Goal: Task Accomplishment & Management: Manage account settings

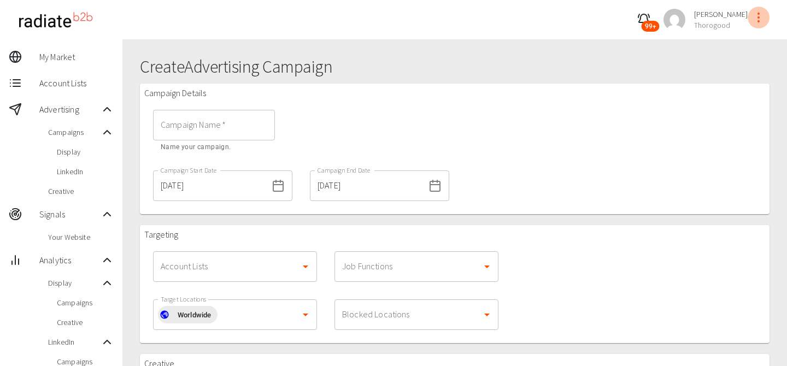
click at [759, 22] on icon "profile-menu" at bounding box center [758, 17] width 13 height 13
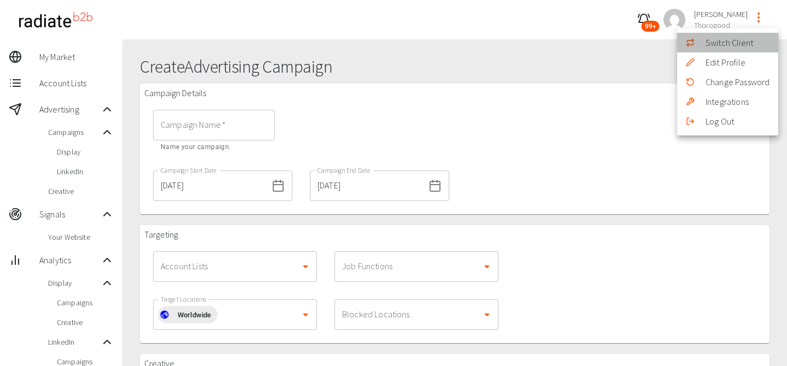
click at [719, 47] on li "Switch Client" at bounding box center [727, 43] width 101 height 20
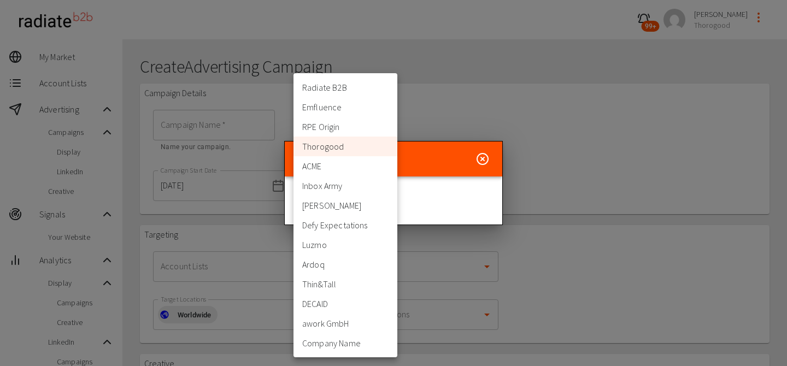
click at [367, 198] on body "99+ [PERSON_NAME] Thorogood My Market Account Lists Advertising Campaigns Displ…" at bounding box center [393, 370] width 787 height 740
click at [347, 184] on li "Inbox Army" at bounding box center [345, 186] width 104 height 20
type input "397"
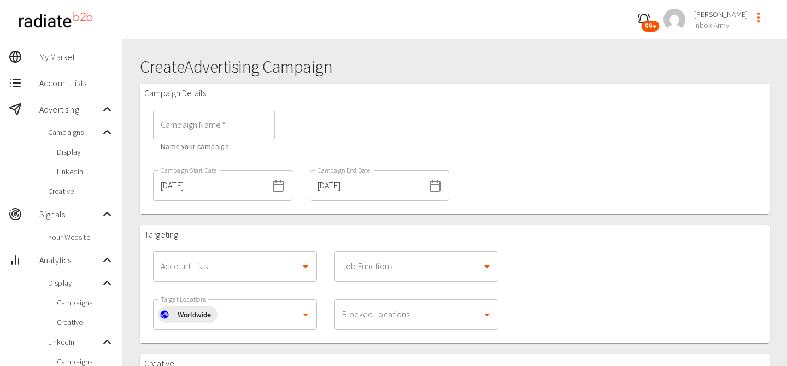
click at [74, 58] on span "My Market" at bounding box center [76, 56] width 74 height 13
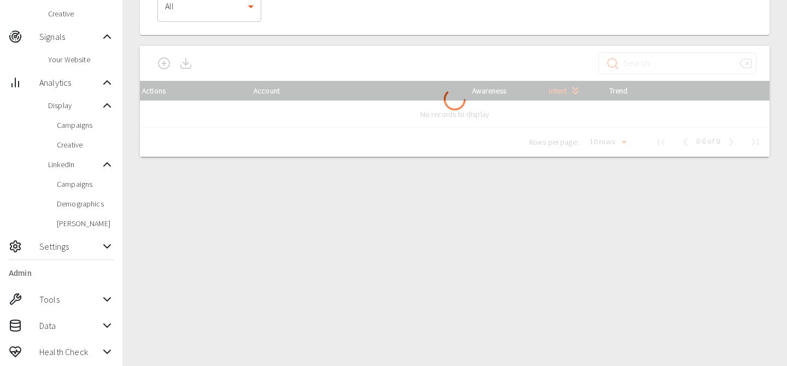
scroll to position [181, 0]
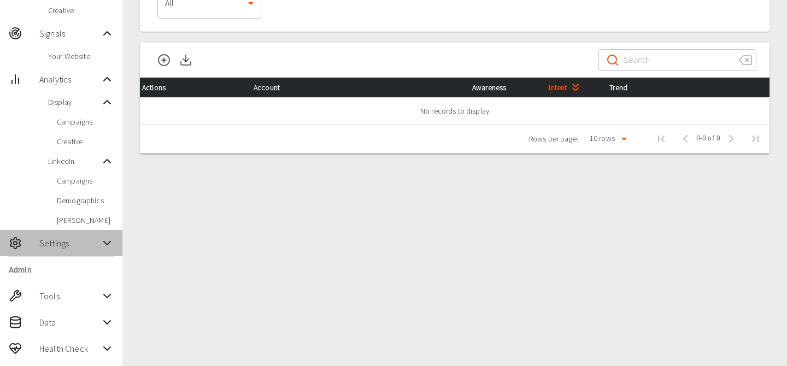
click at [79, 249] on span "Settings" at bounding box center [69, 243] width 61 height 13
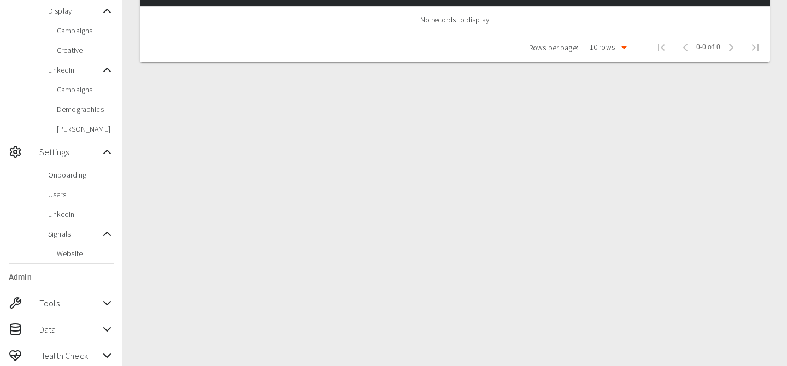
scroll to position [278, 0]
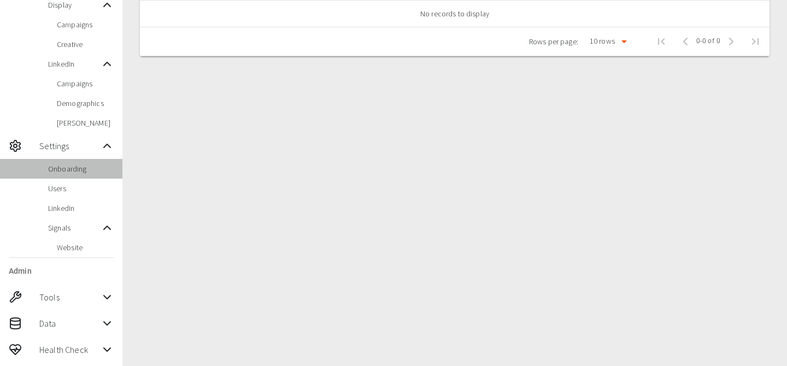
click at [85, 175] on div "Onboarding" at bounding box center [61, 169] width 122 height 20
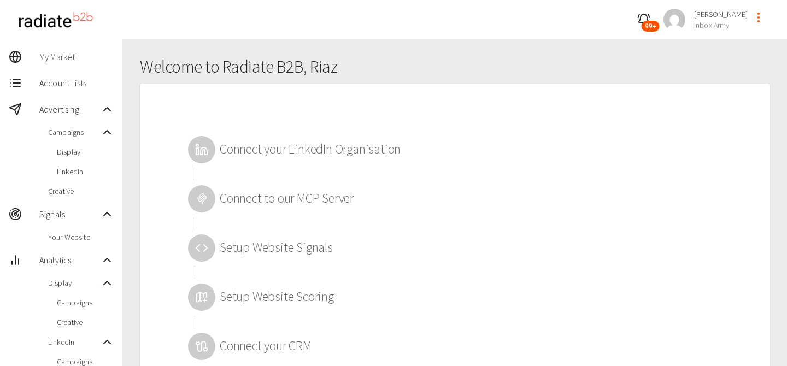
click at [210, 198] on div at bounding box center [201, 198] width 27 height 27
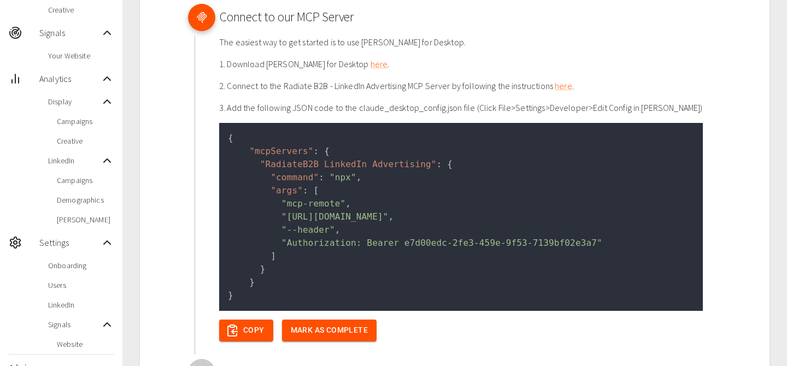
scroll to position [184, 0]
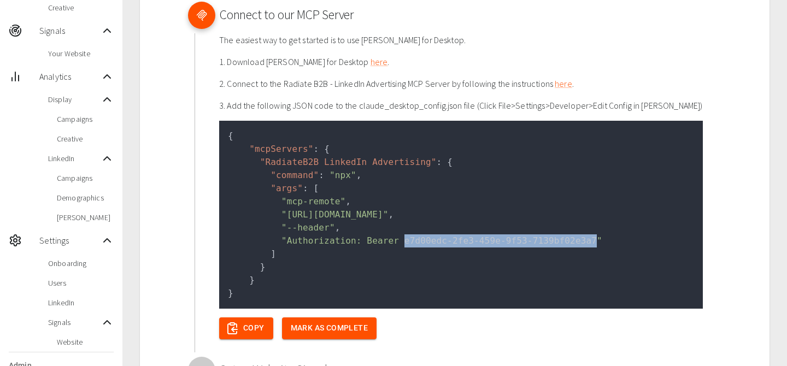
drag, startPoint x: 405, startPoint y: 243, endPoint x: 596, endPoint y: 243, distance: 191.2
click at [596, 243] on span ""Authorization: Bearer e7d00edc-2fe3-459e-9f53-7139bf02e3a7"" at bounding box center [441, 240] width 321 height 10
copy span "e7d00edc-2fe3-459e-9f53-7139bf02e3a7"
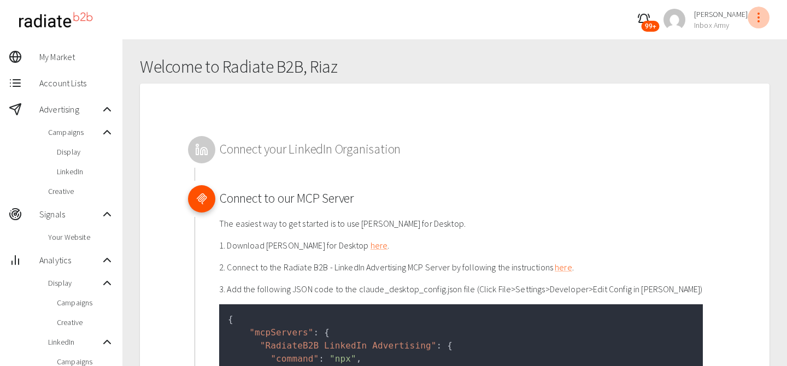
click at [760, 17] on icon "profile-menu" at bounding box center [758, 17] width 13 height 13
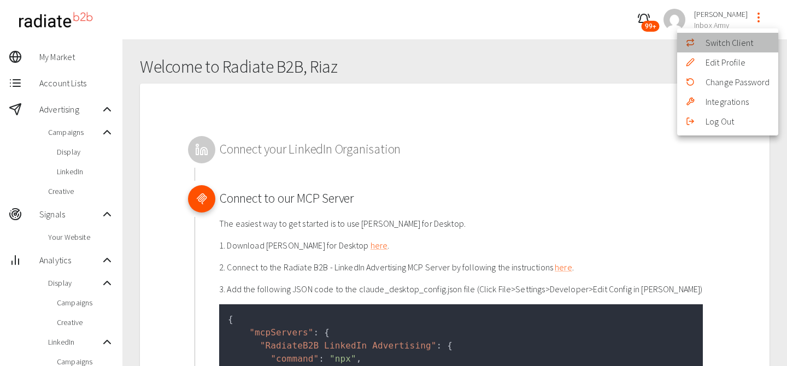
click at [709, 48] on li "Switch Client" at bounding box center [727, 43] width 101 height 20
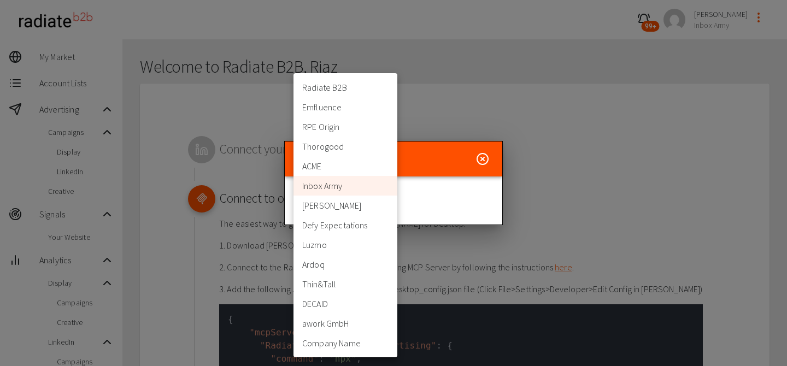
click at [339, 209] on body "99+ [PERSON_NAME] Inbox Army My Market Account Lists Advertising Campaigns Disp…" at bounding box center [393, 368] width 787 height 736
click at [335, 147] on li "Thorogood" at bounding box center [345, 147] width 104 height 20
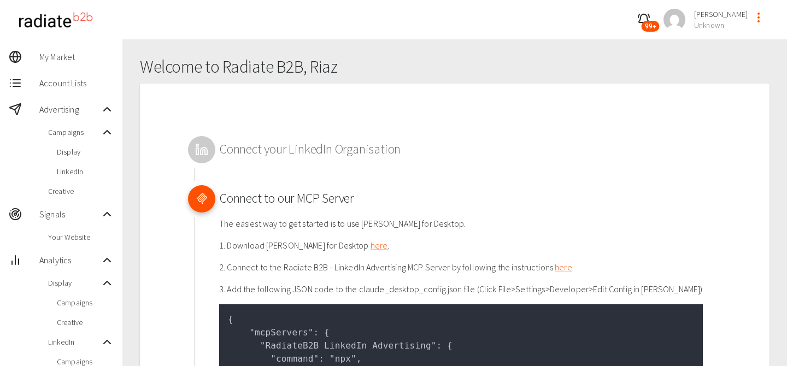
type input "332"
click at [76, 149] on span "Display" at bounding box center [85, 151] width 57 height 11
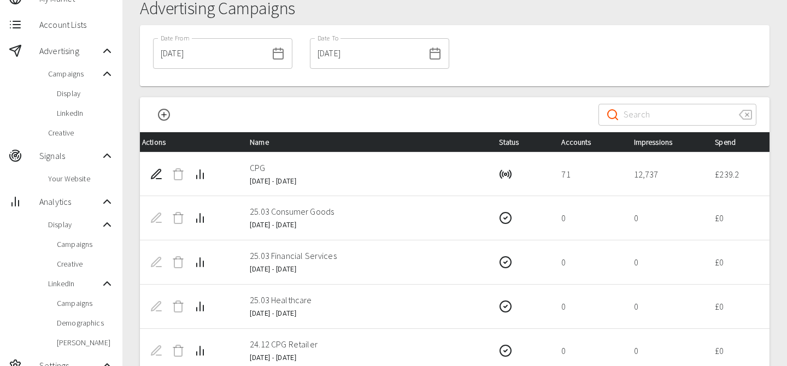
scroll to position [61, 0]
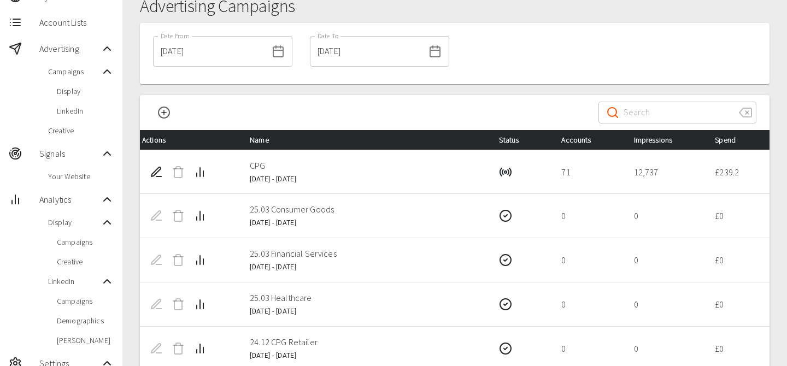
click at [200, 175] on icon "Campaign Analytics" at bounding box center [199, 172] width 13 height 13
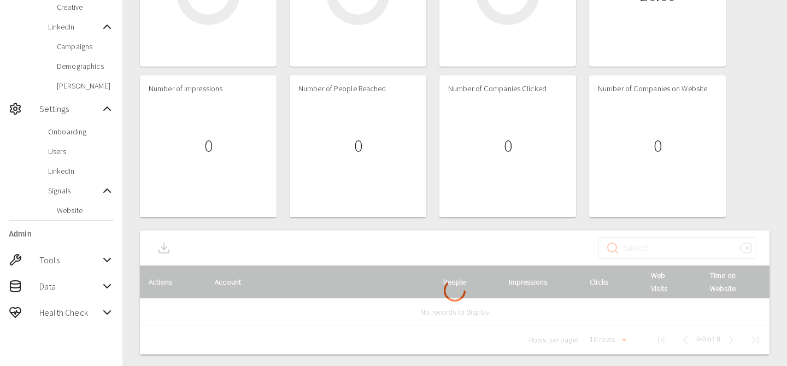
scroll to position [321, 0]
